Goal: Information Seeking & Learning: Learn about a topic

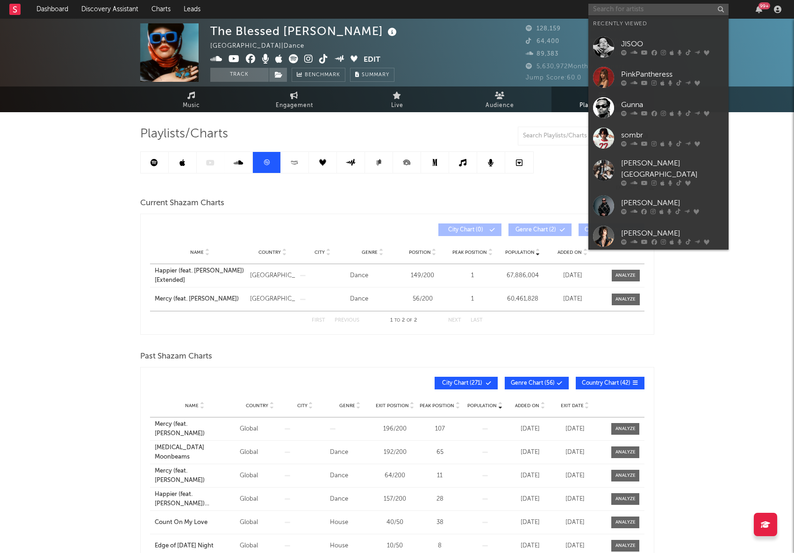
click at [641, 11] on input "text" at bounding box center [659, 10] width 140 height 12
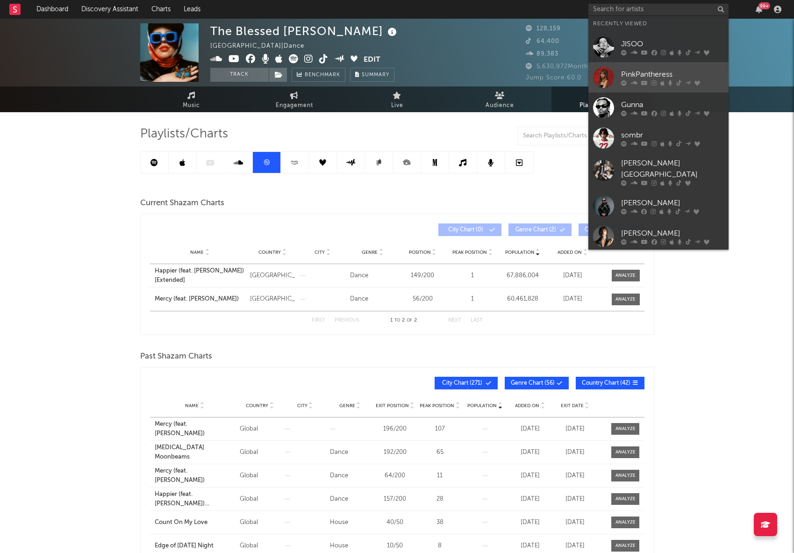
click at [650, 67] on link "PinkPantheress" at bounding box center [659, 77] width 140 height 30
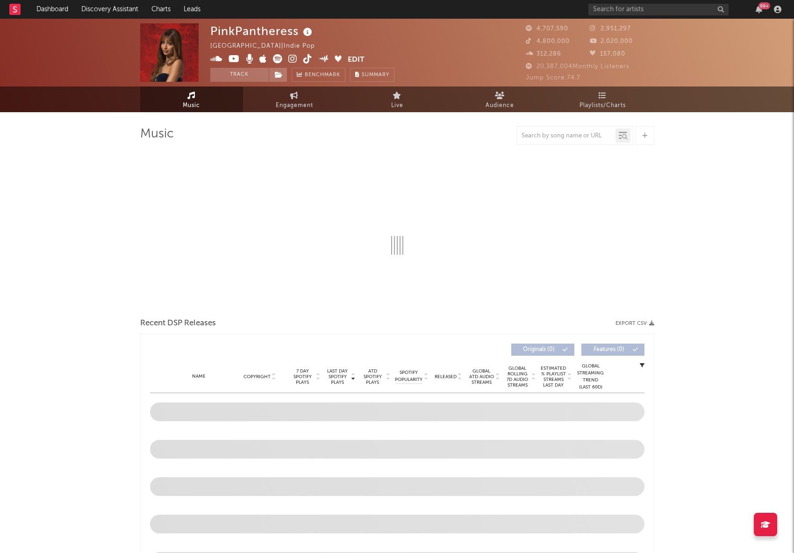
select select "6m"
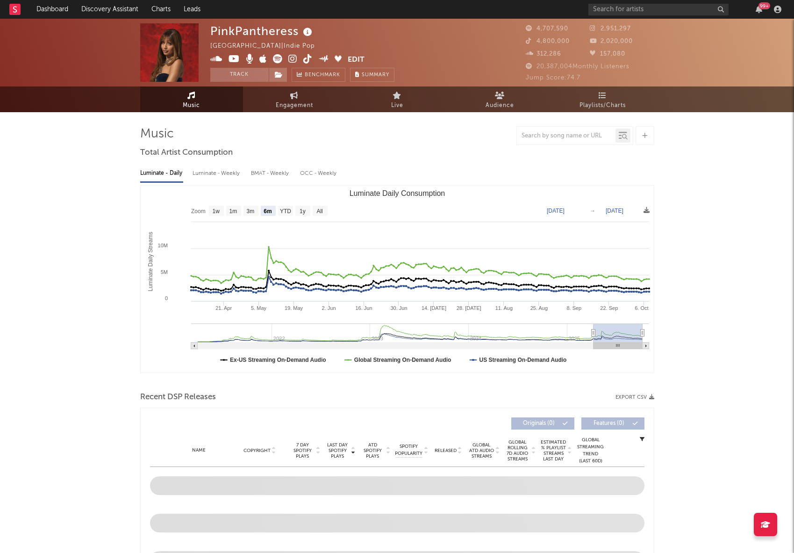
select select "6m"
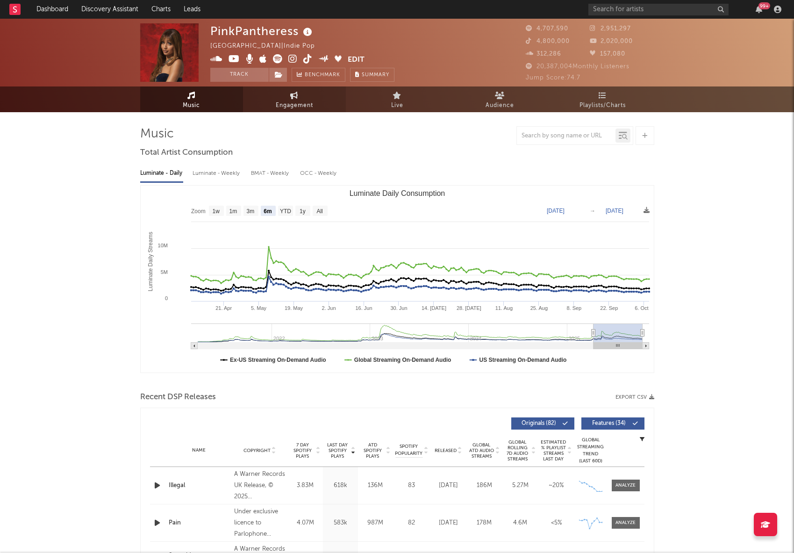
click at [302, 108] on span "Engagement" at bounding box center [294, 105] width 37 height 11
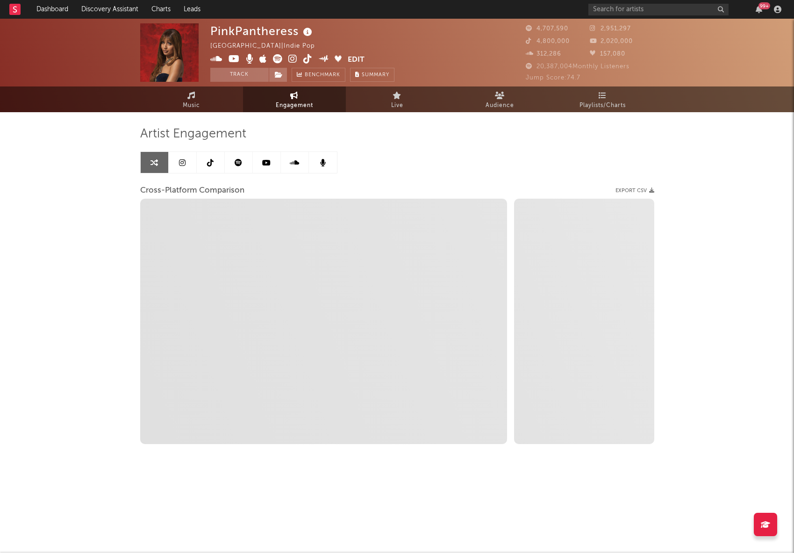
select select "1w"
click at [209, 164] on icon at bounding box center [210, 162] width 7 height 7
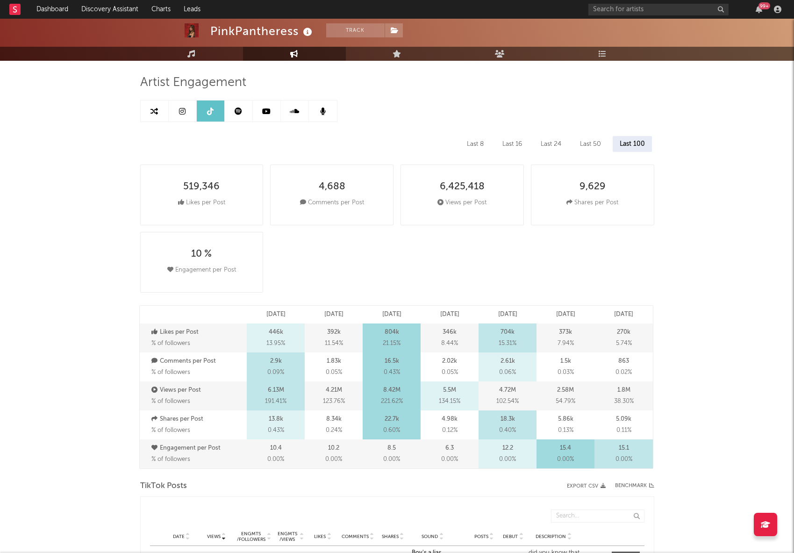
select select "6m"
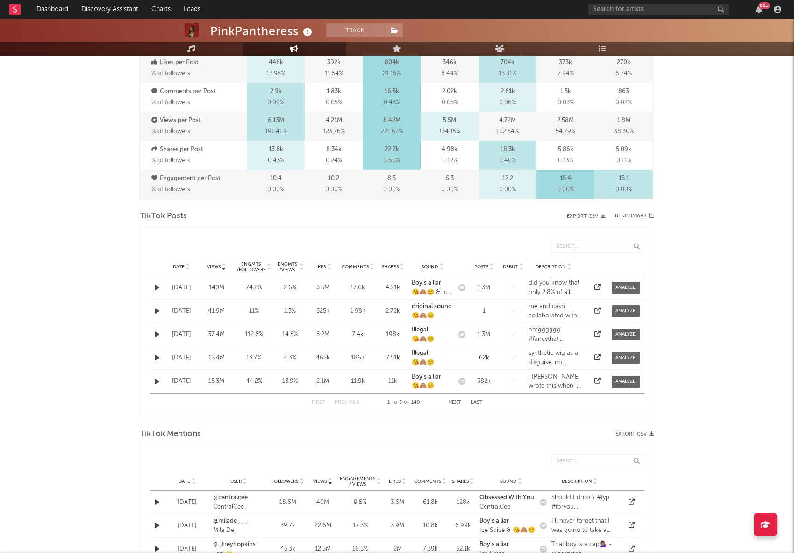
scroll to position [322, 0]
click at [460, 402] on button "Next" at bounding box center [454, 402] width 13 height 5
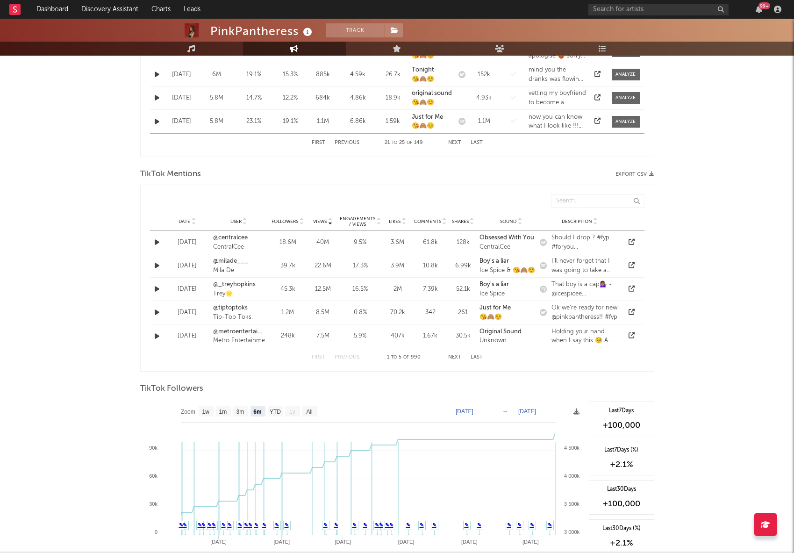
scroll to position [554, 0]
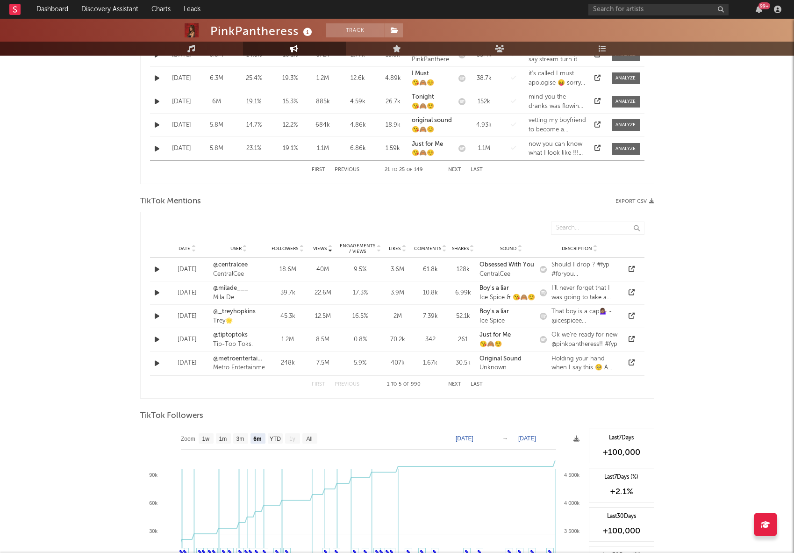
click at [457, 383] on button "Next" at bounding box center [454, 384] width 13 height 5
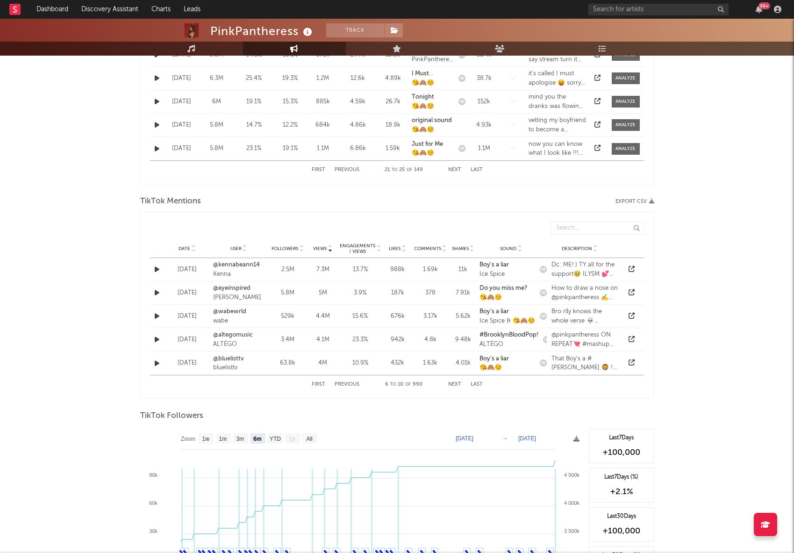
click at [457, 383] on button "Next" at bounding box center [454, 384] width 13 height 5
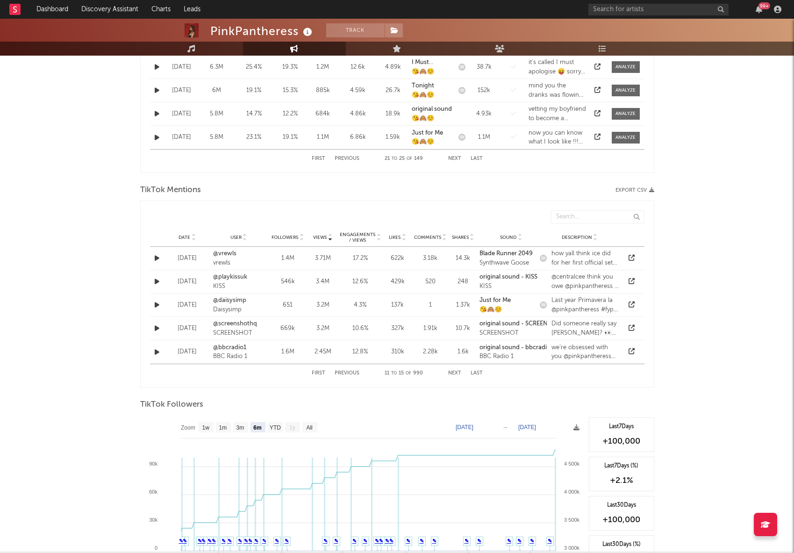
scroll to position [567, 0]
click at [527, 348] on strong "original sound - bbcradio1" at bounding box center [517, 346] width 74 height 6
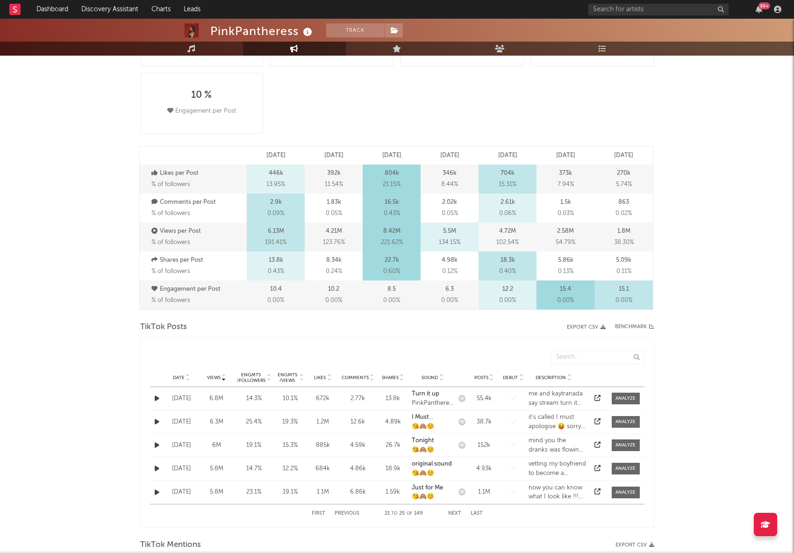
scroll to position [302, 0]
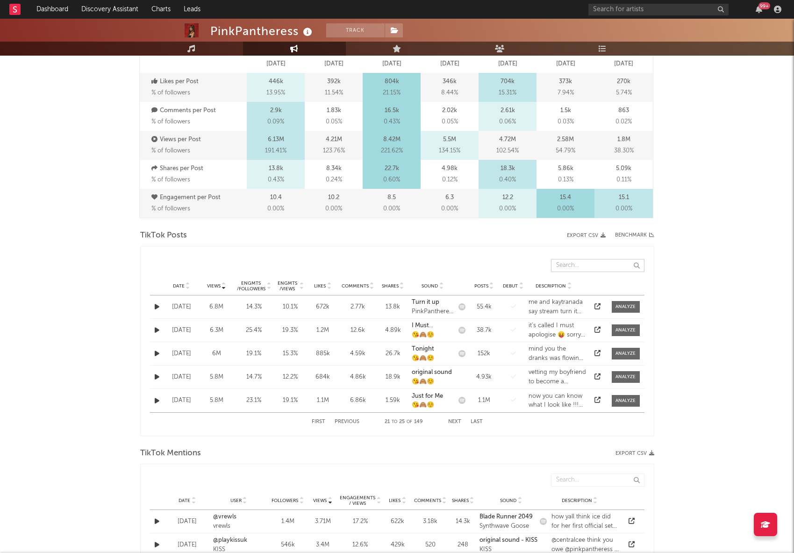
click at [575, 259] on input "text" at bounding box center [597, 265] width 93 height 13
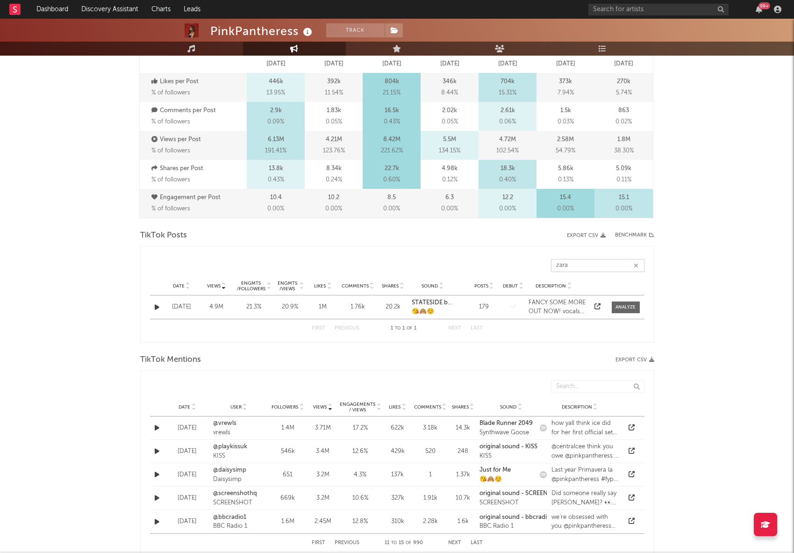
type input "zara"
